Goal: Task Accomplishment & Management: Manage account settings

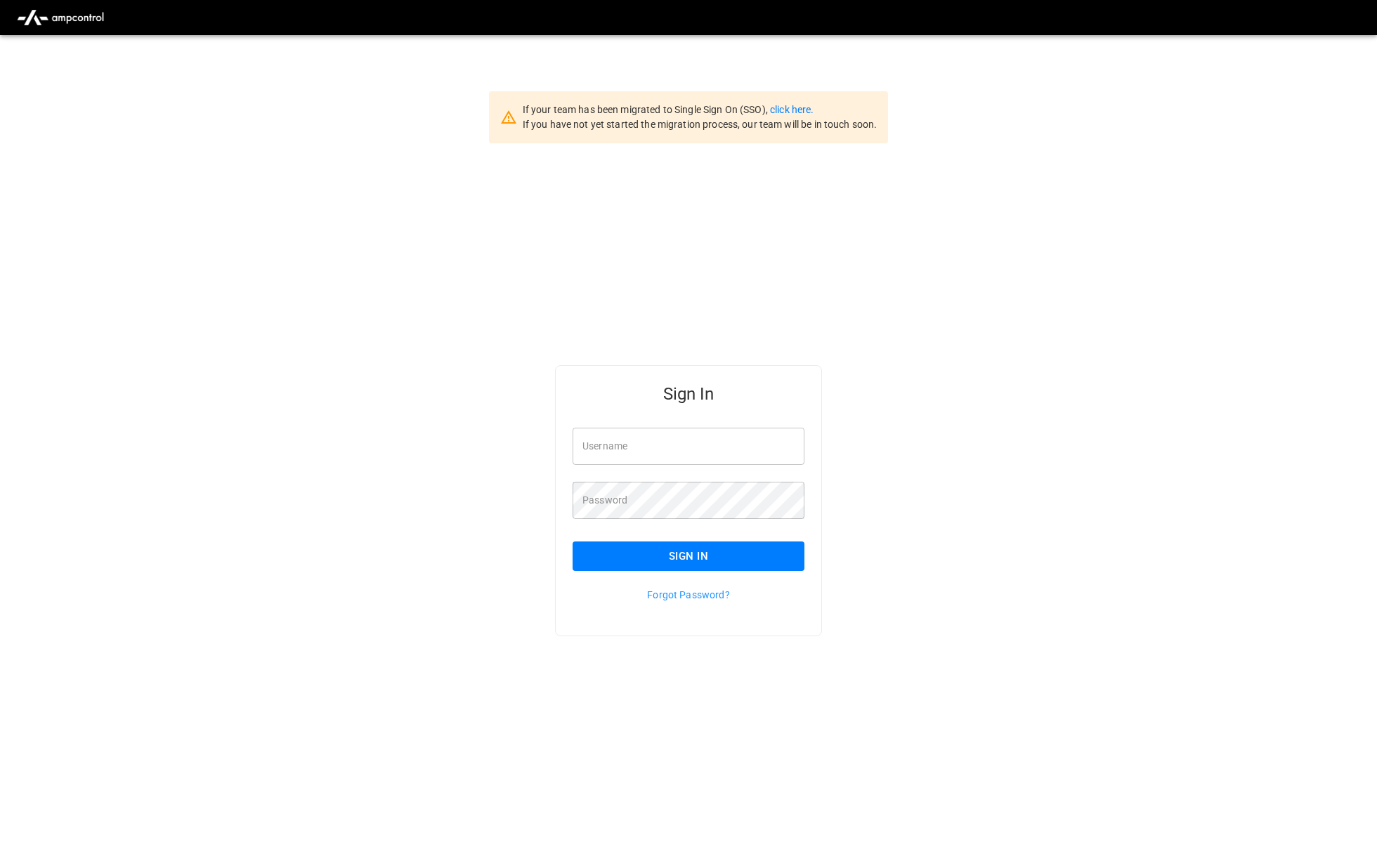
click at [675, 430] on input "Username" at bounding box center [688, 446] width 232 height 37
type input "**********"
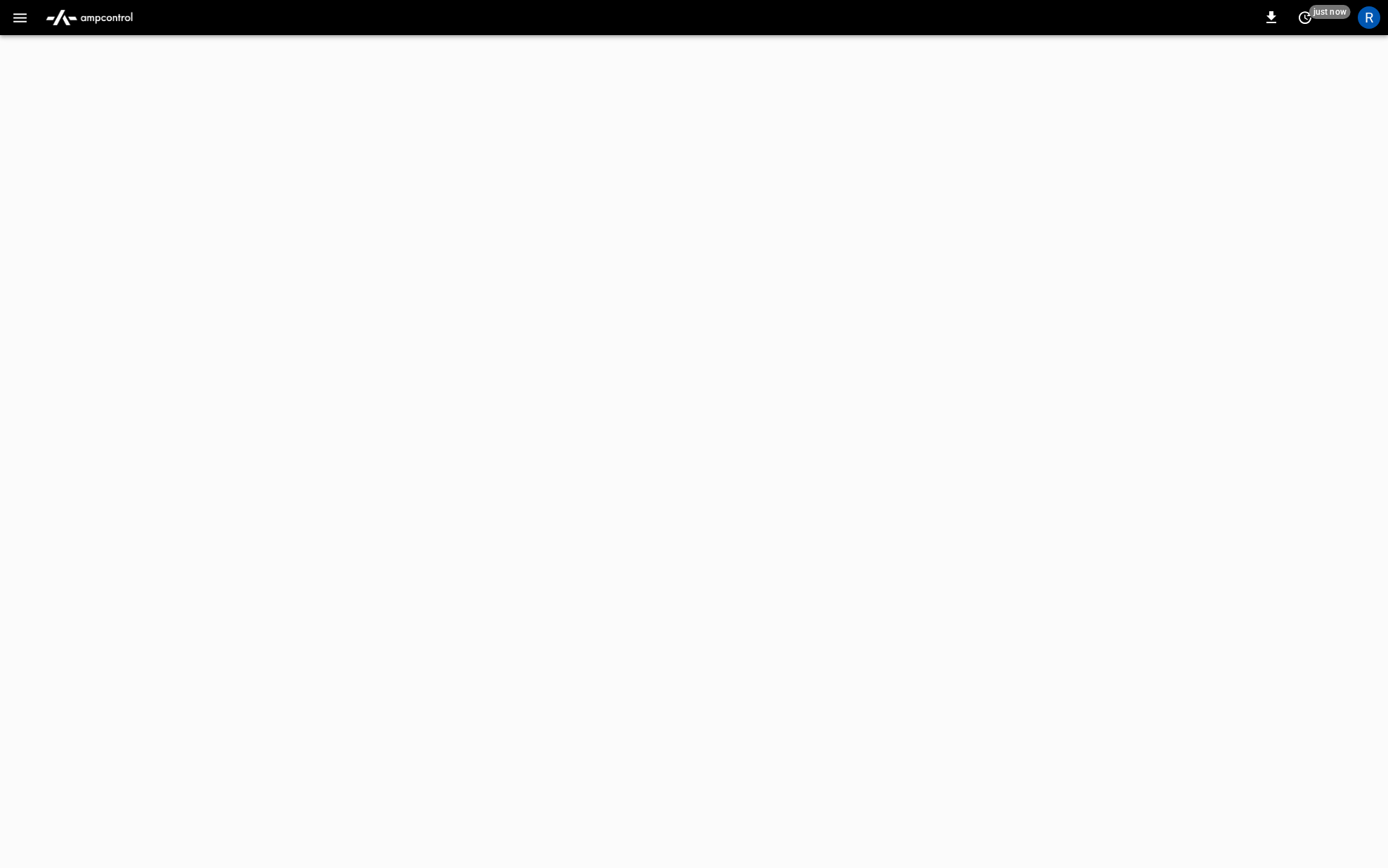
click at [20, 25] on icon "button" at bounding box center [20, 18] width 18 height 18
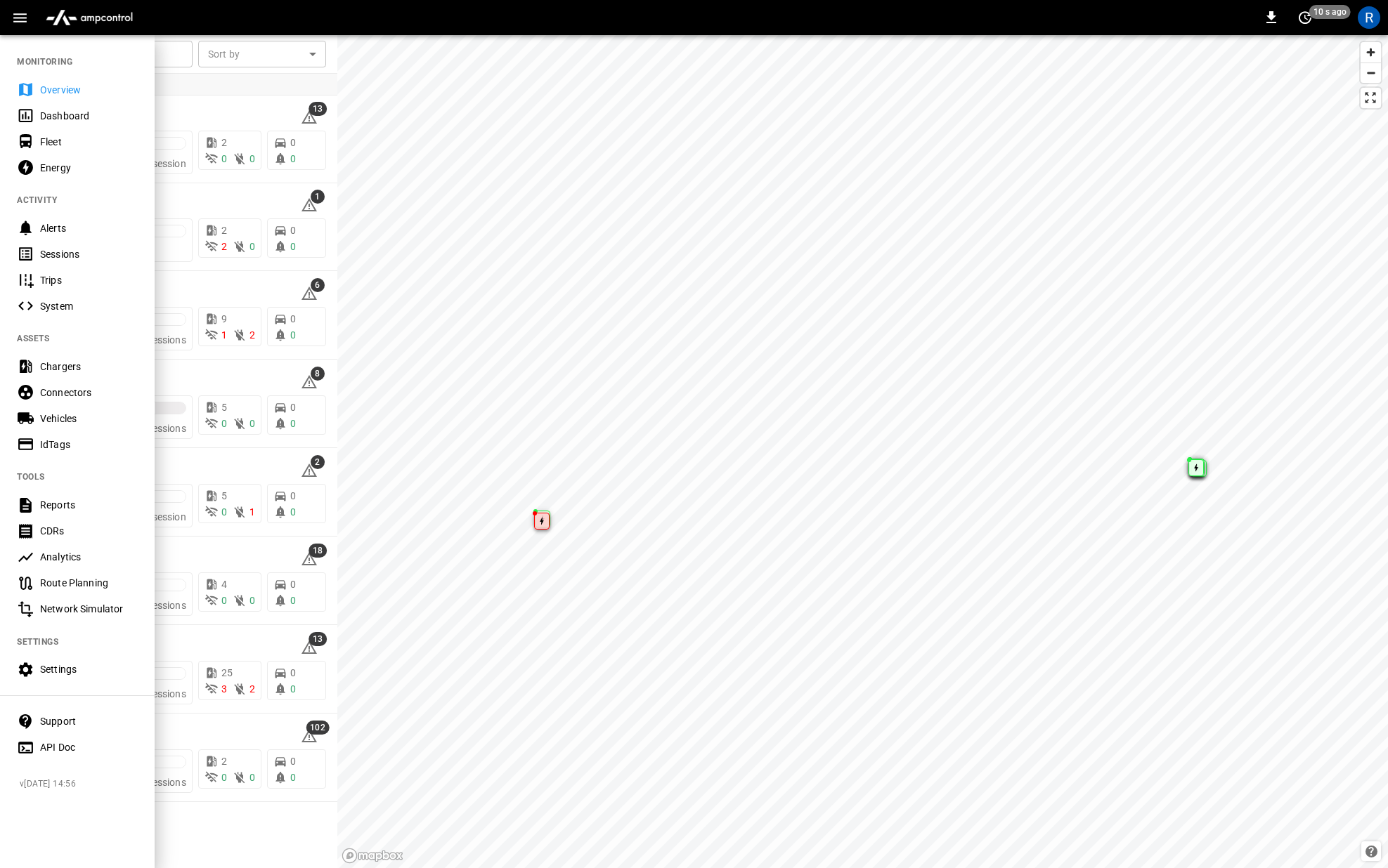
click at [64, 117] on div "Dashboard" at bounding box center [89, 116] width 98 height 14
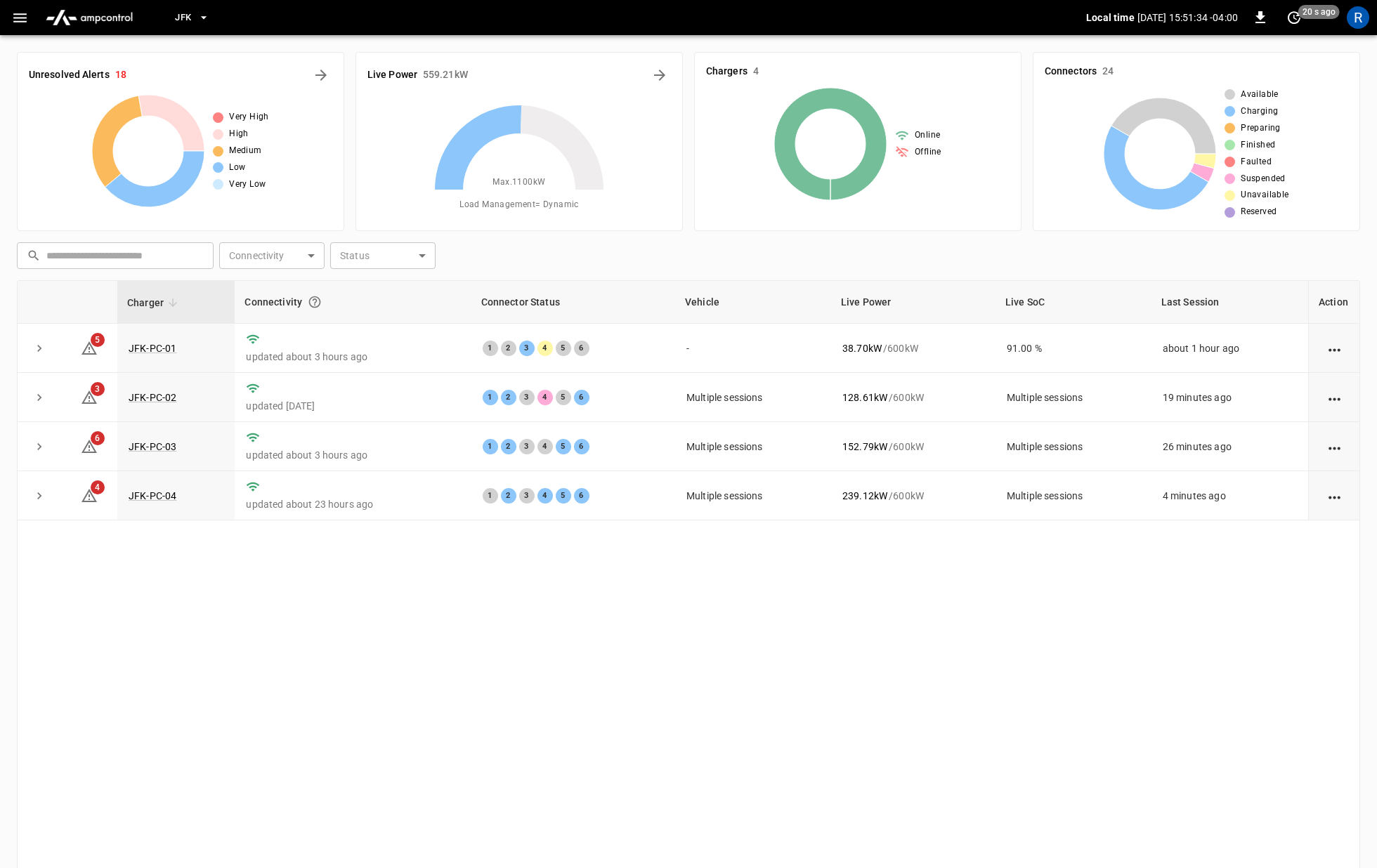
click at [1296, 15] on div "JFK Local time 2025-09-03 15:51:34 -04:00 0 20 s ago R Unresolved Alerts 18 Ver…" at bounding box center [688, 471] width 1377 height 942
click at [1296, 18] on icon "set refresh interval" at bounding box center [1294, 17] width 17 height 17
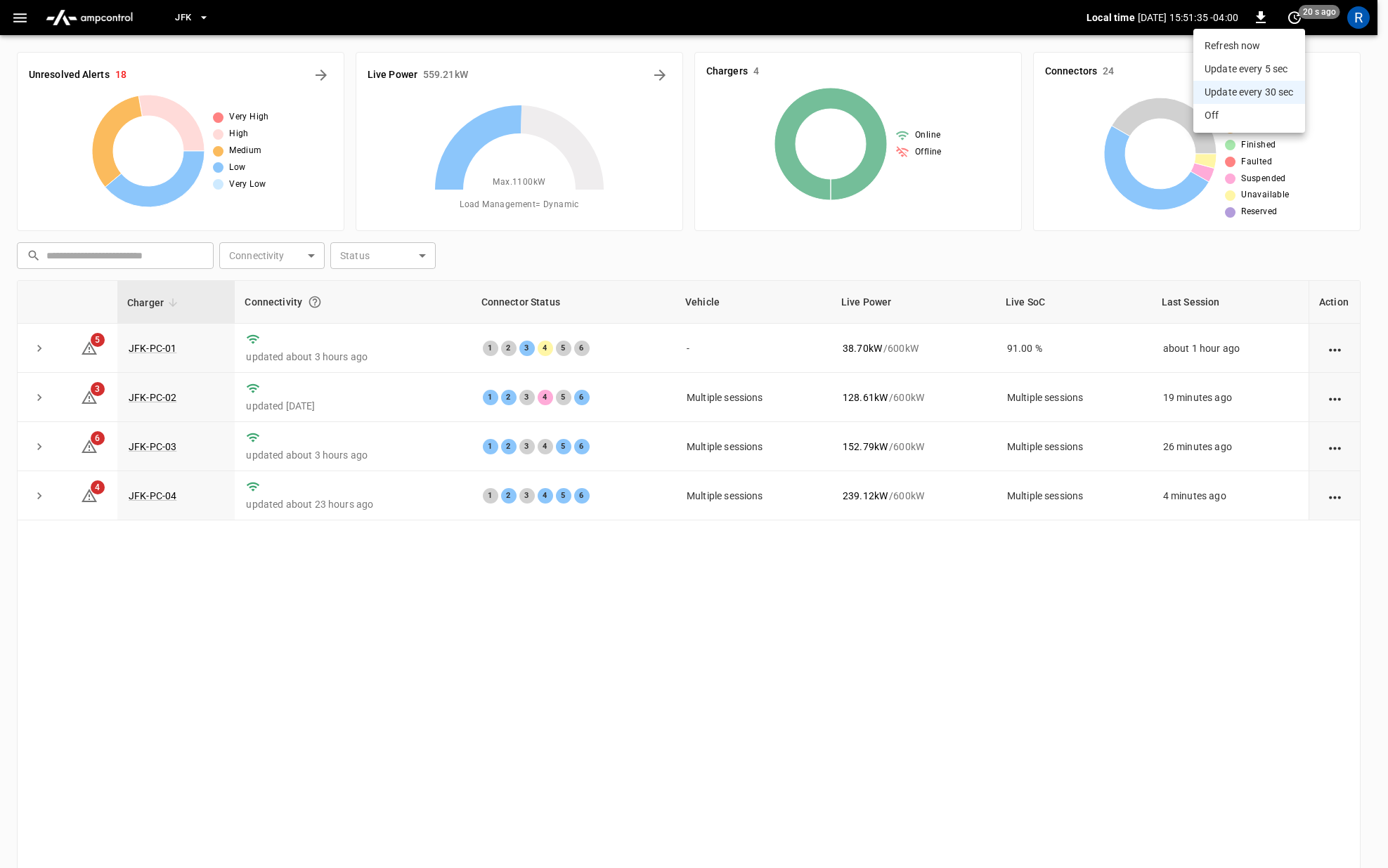
click at [1221, 120] on li "Off" at bounding box center [1249, 116] width 111 height 23
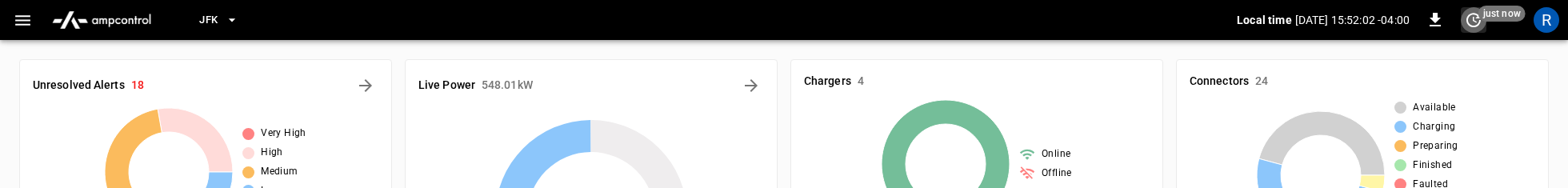
click at [1467, 23] on icon "set refresh interval" at bounding box center [1474, 19] width 14 height 14
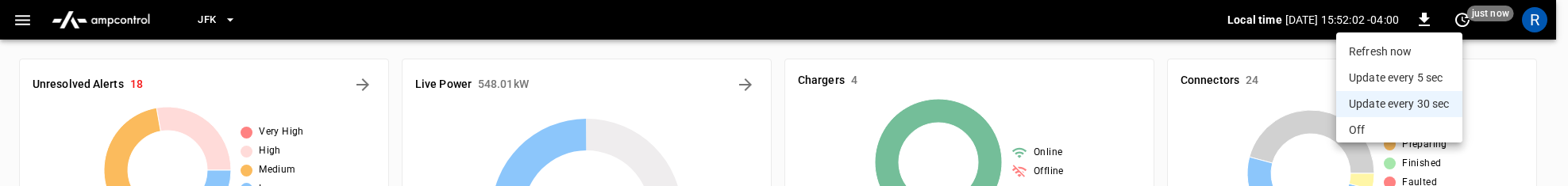
click at [1398, 135] on li "Off" at bounding box center [1399, 131] width 126 height 26
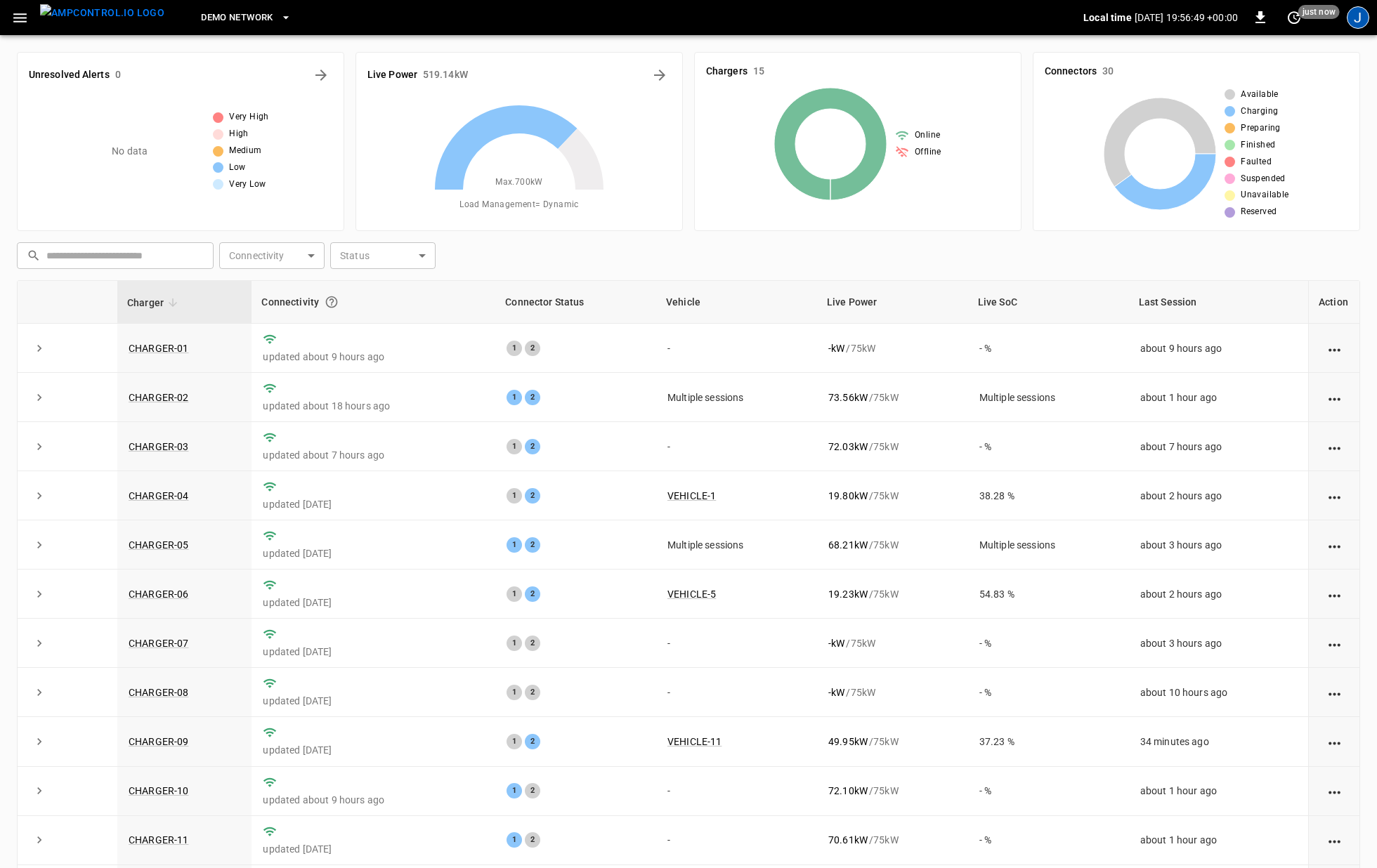
click at [1362, 22] on div "J" at bounding box center [1358, 18] width 23 height 23
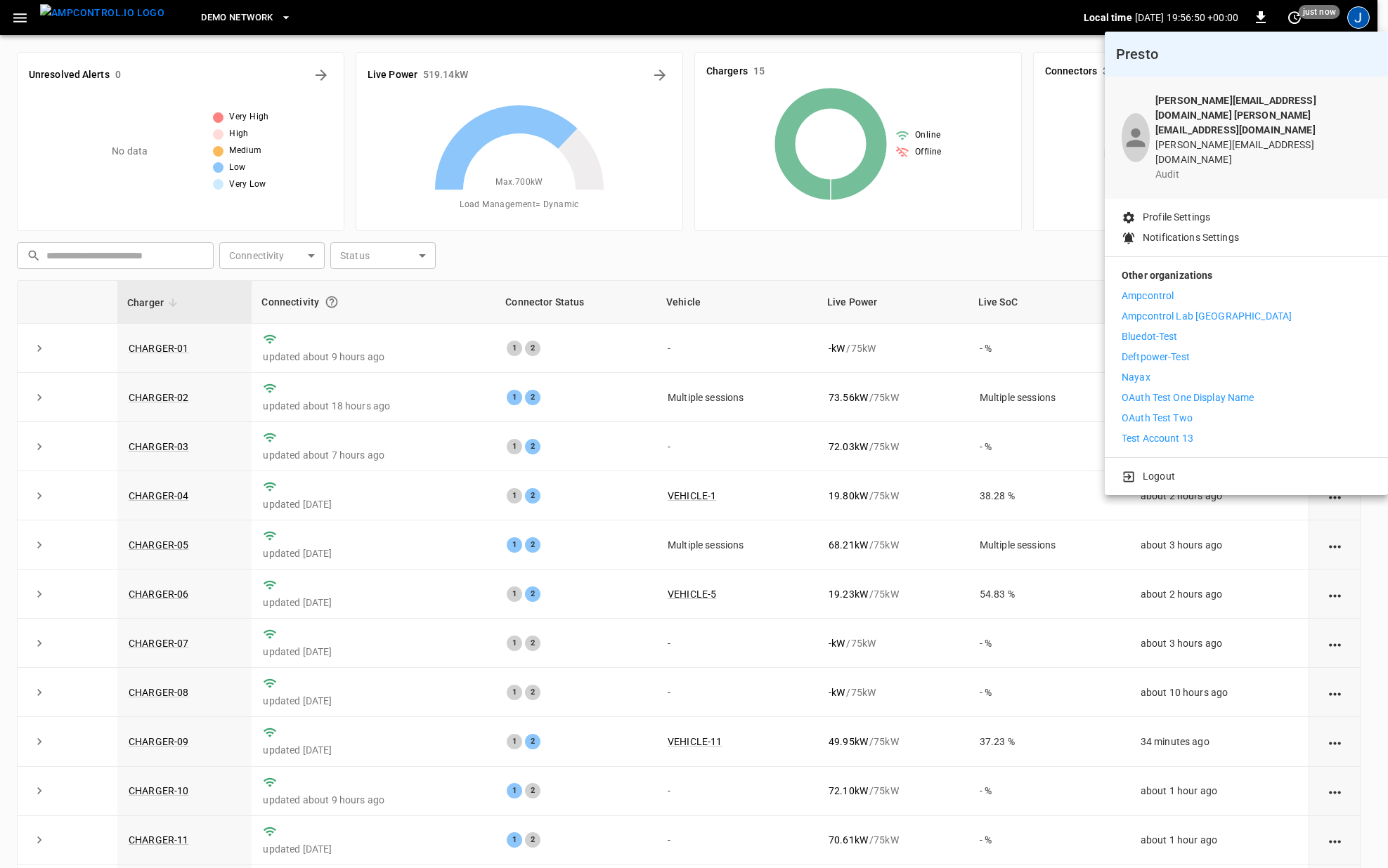
click at [1362, 22] on div at bounding box center [694, 434] width 1388 height 868
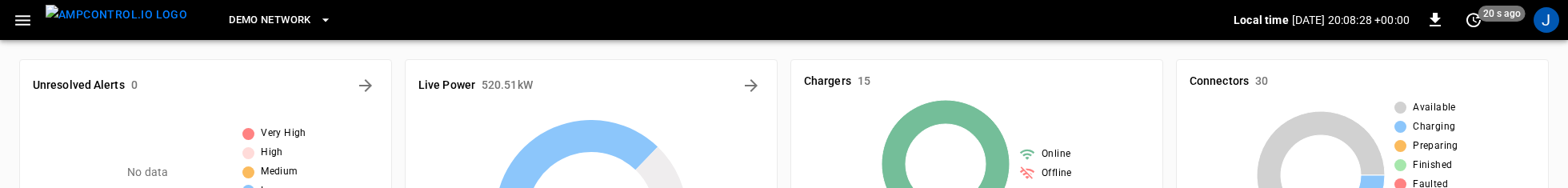
click at [593, 12] on div "DEMO NETWORK" at bounding box center [717, 20] width 1034 height 38
